Goal: Task Accomplishment & Management: Manage account settings

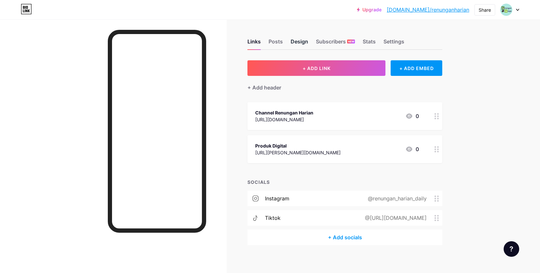
click at [308, 40] on div "Design" at bounding box center [300, 44] width 18 height 12
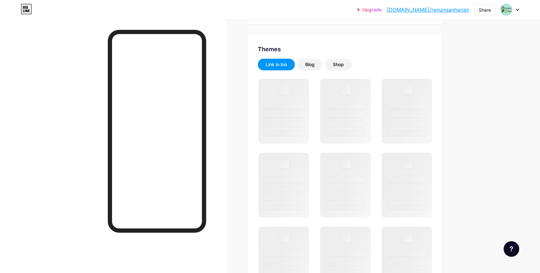
scroll to position [28, 0]
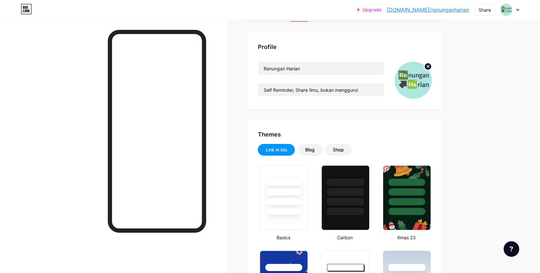
type input "#aee5de"
type input "#55813d"
type input "#000000"
click at [429, 67] on icon at bounding box center [428, 66] width 2 height 2
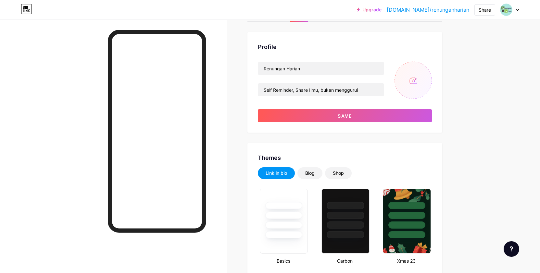
click at [423, 80] on input "file" at bounding box center [413, 80] width 37 height 37
type input "C:\fakepath\Logo (1).jpg"
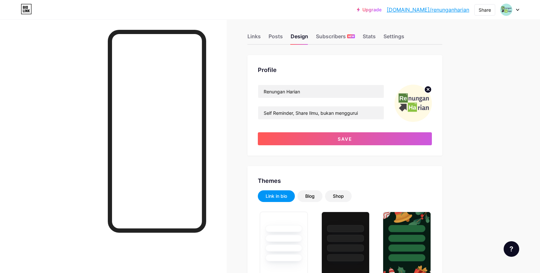
scroll to position [4, 0]
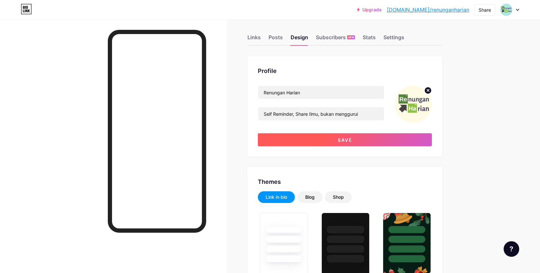
click at [332, 136] on button "Save" at bounding box center [345, 139] width 174 height 13
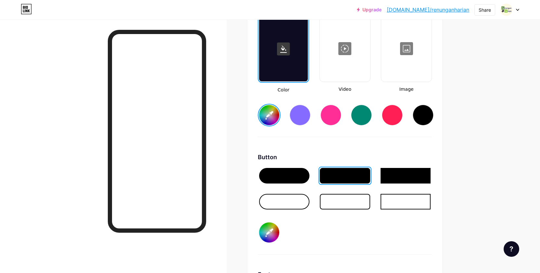
scroll to position [762, 0]
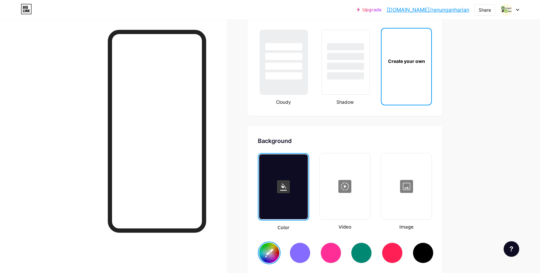
click at [288, 186] on rect at bounding box center [283, 187] width 13 height 13
click at [273, 257] on input "#aee5de" at bounding box center [269, 253] width 20 height 20
click at [388, 143] on div "Background" at bounding box center [345, 141] width 174 height 9
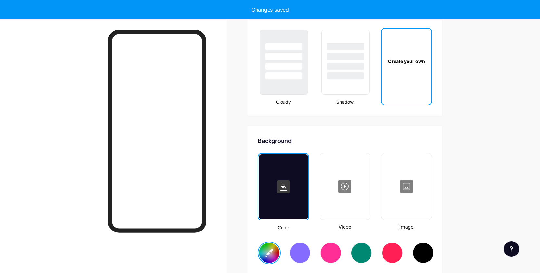
scroll to position [797, 0]
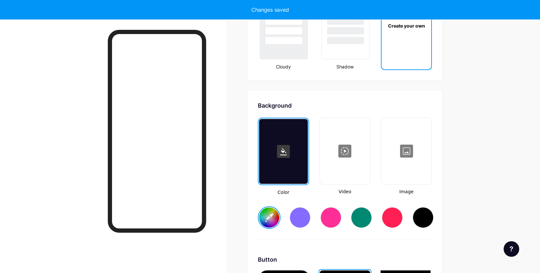
type input "#fffae4"
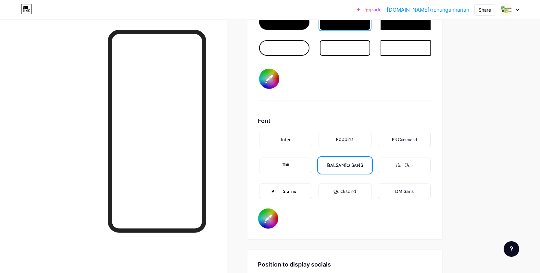
scroll to position [974, 0]
